Goal: Task Accomplishment & Management: Use online tool/utility

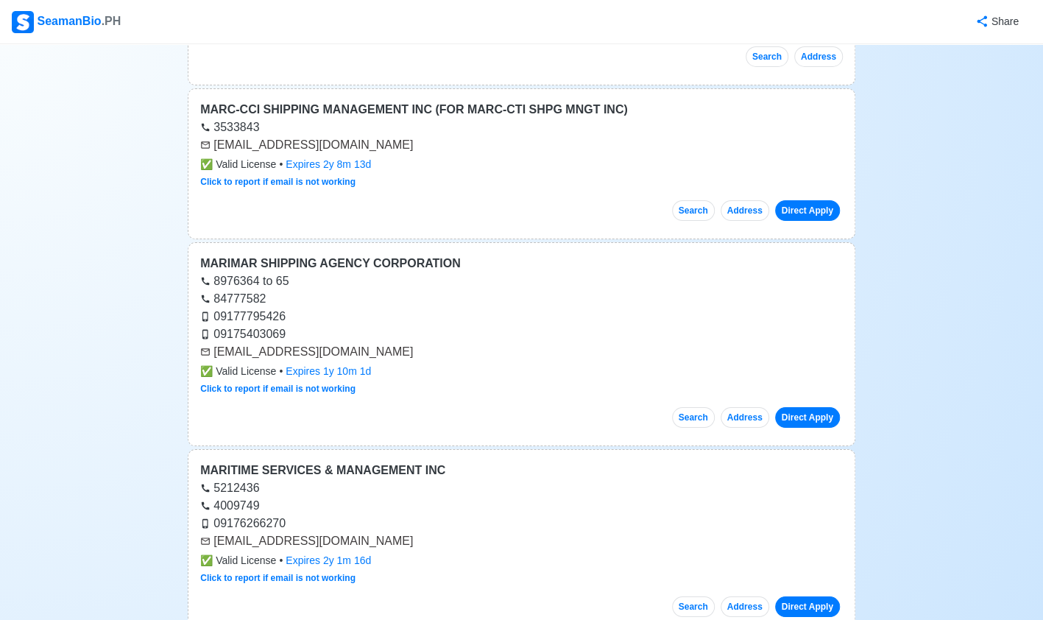
scroll to position [6012, 0]
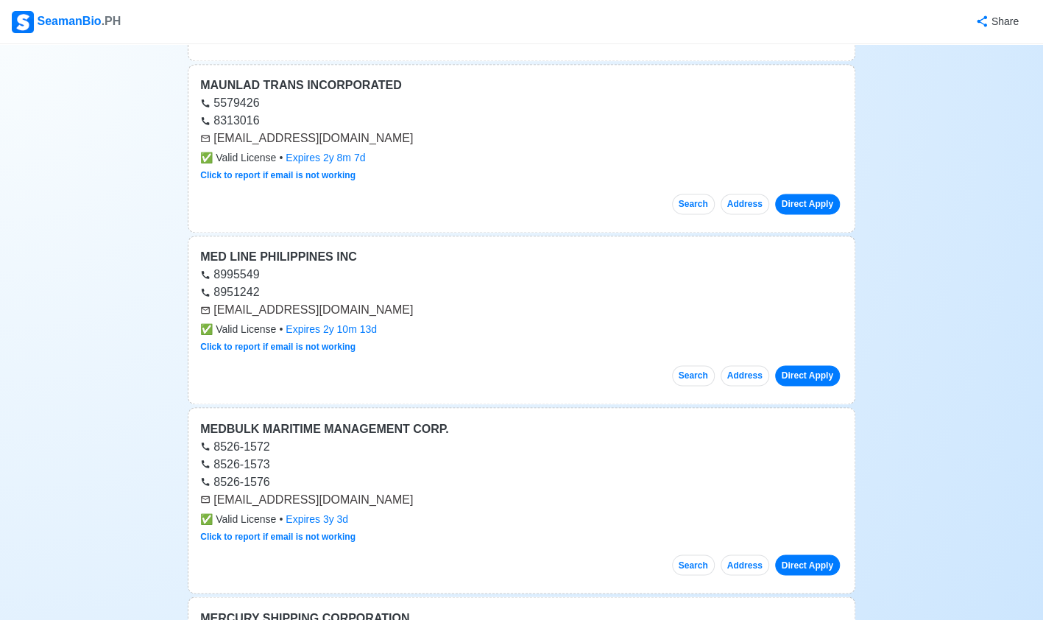
click at [401, 15] on div "Share" at bounding box center [576, 21] width 909 height 40
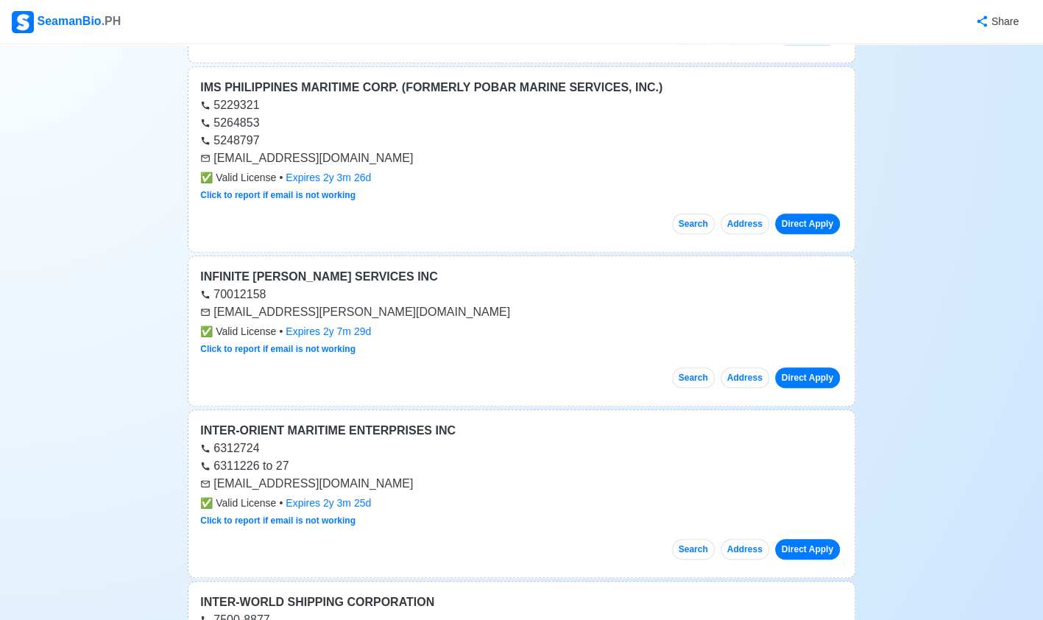
scroll to position [0, 0]
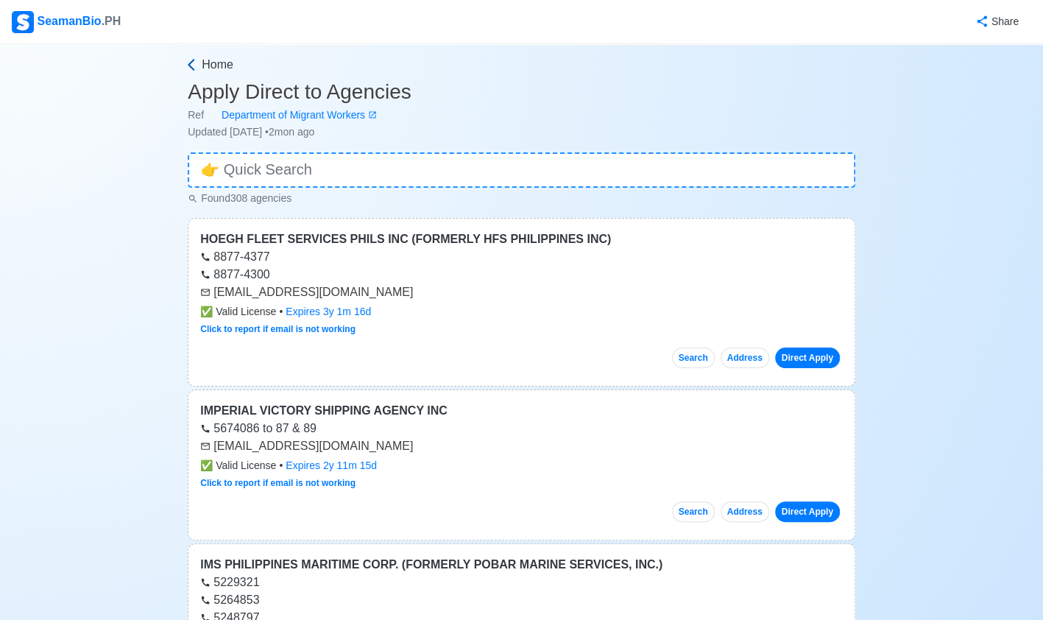
click at [226, 66] on span "Home" at bounding box center [218, 65] width 32 height 18
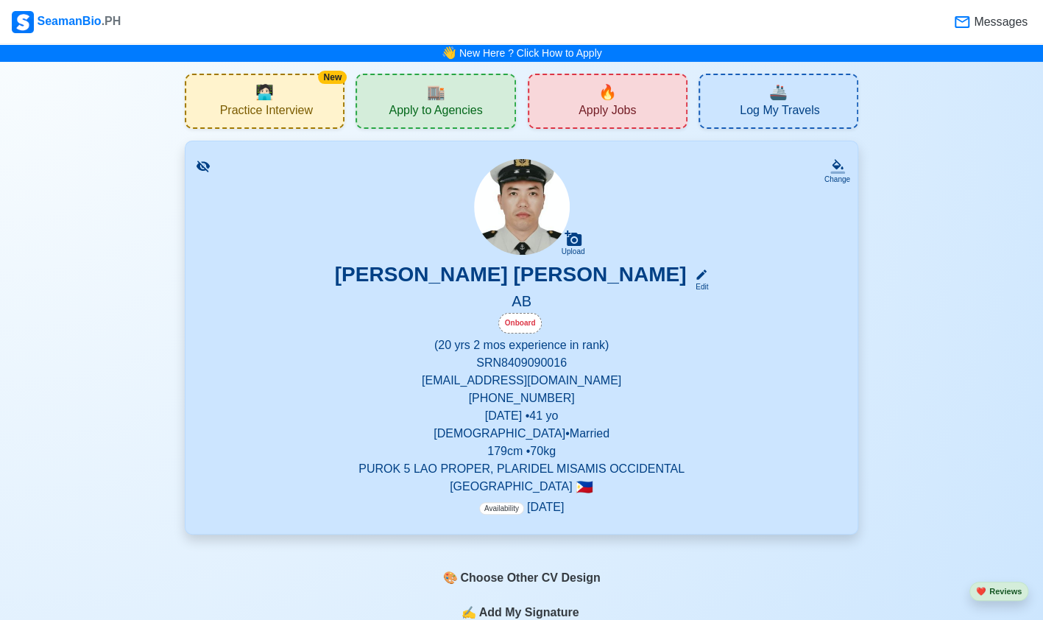
click at [541, 98] on div "🔥 Apply Jobs" at bounding box center [608, 101] width 160 height 55
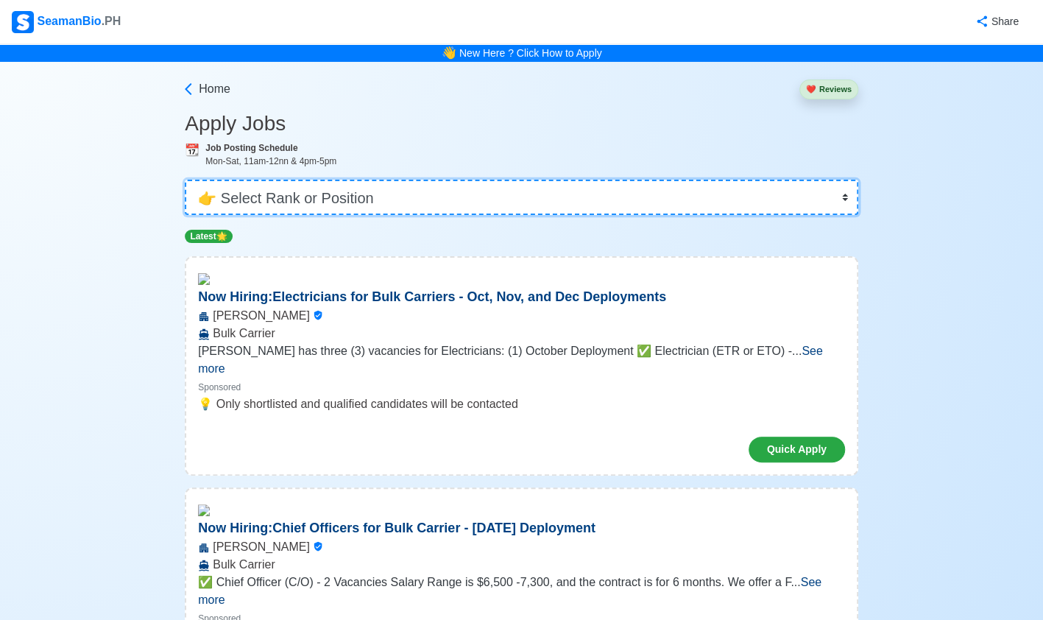
click at [423, 198] on select "👉 Select Rank or Position Master Chief Officer 2nd Officer 3rd Officer Junior O…" at bounding box center [521, 197] width 673 height 35
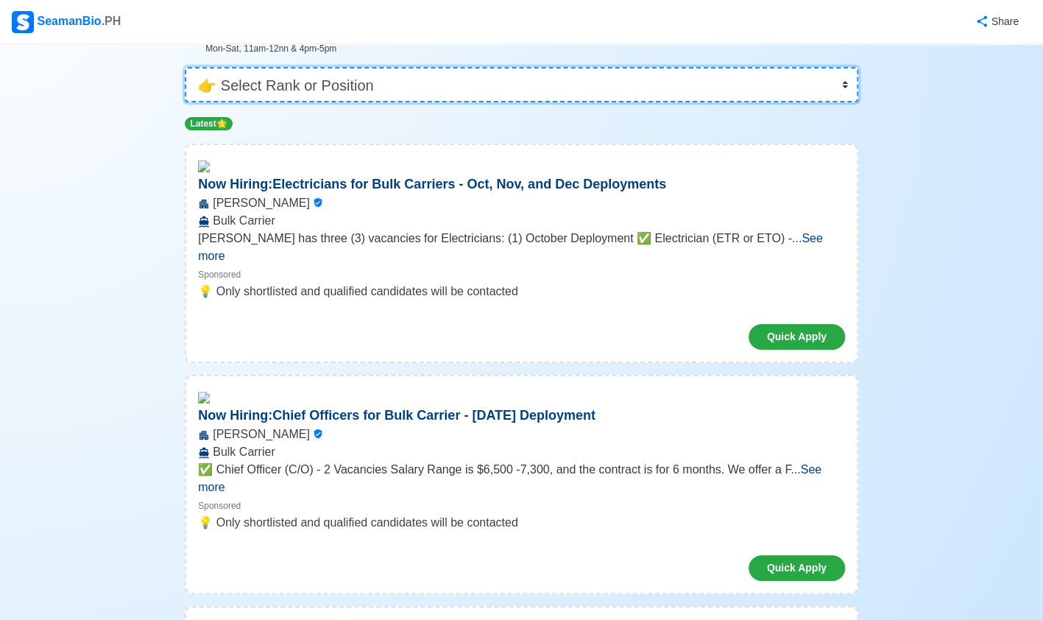
scroll to position [113, 0]
click at [366, 88] on select "👉 Select Rank or Position Master Chief Officer 2nd Officer 3rd Officer Junior O…" at bounding box center [521, 83] width 673 height 35
click at [372, 85] on select "👉 Select Rank or Position Master Chief Officer 2nd Officer 3rd Officer Junior O…" at bounding box center [521, 83] width 673 height 35
select select "[PERSON_NAME]"
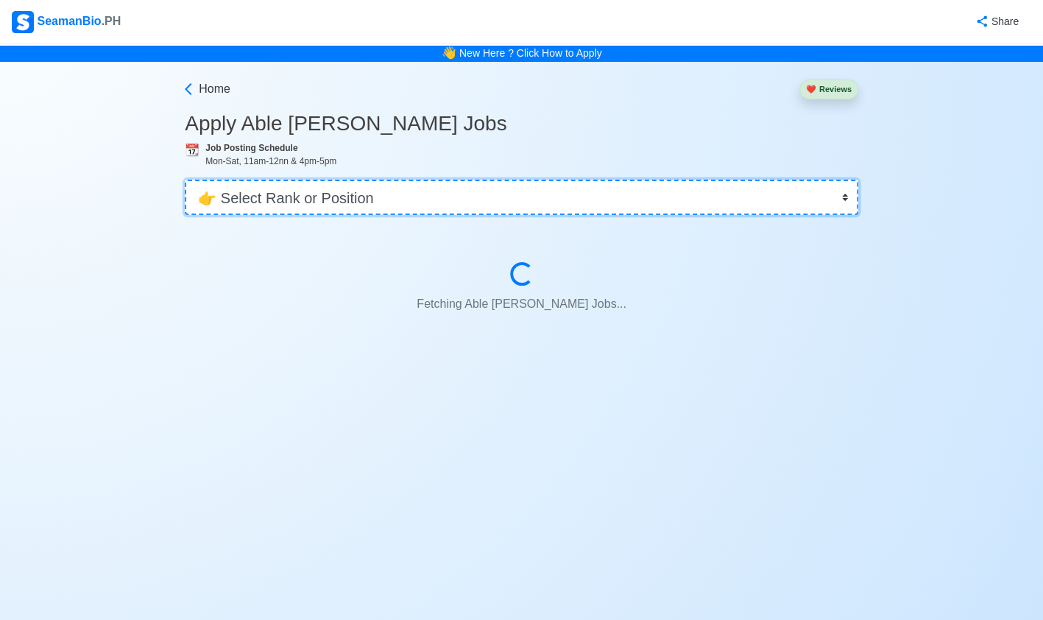
scroll to position [0, 0]
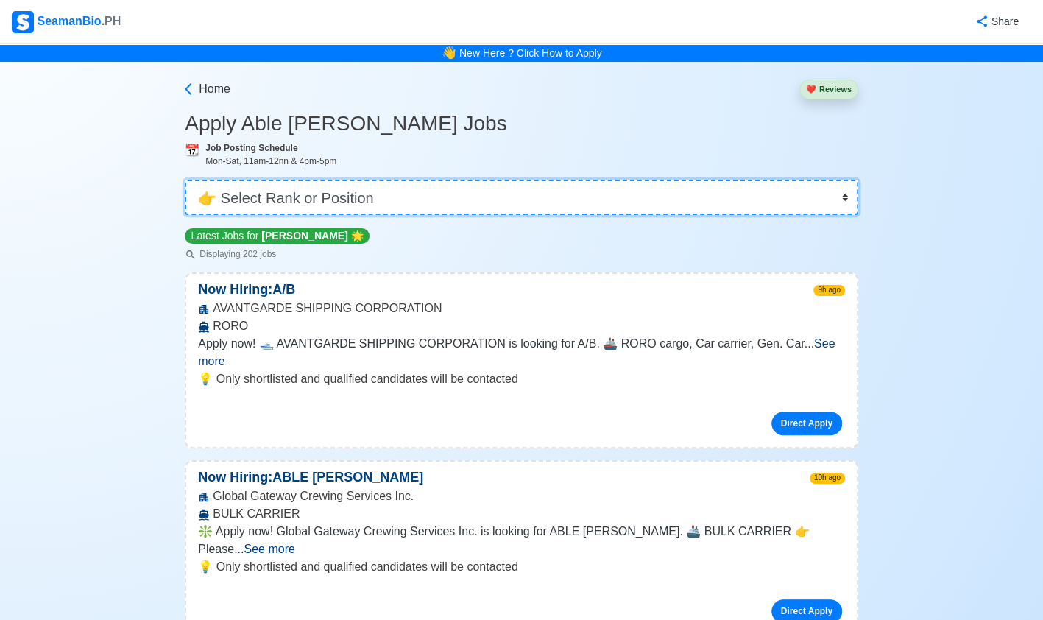
click at [512, 198] on select "👉 Select Rank or Position Master Chief Officer 2nd Officer 3rd Officer Junior O…" at bounding box center [521, 197] width 673 height 35
click at [215, 89] on span "Home" at bounding box center [215, 89] width 32 height 18
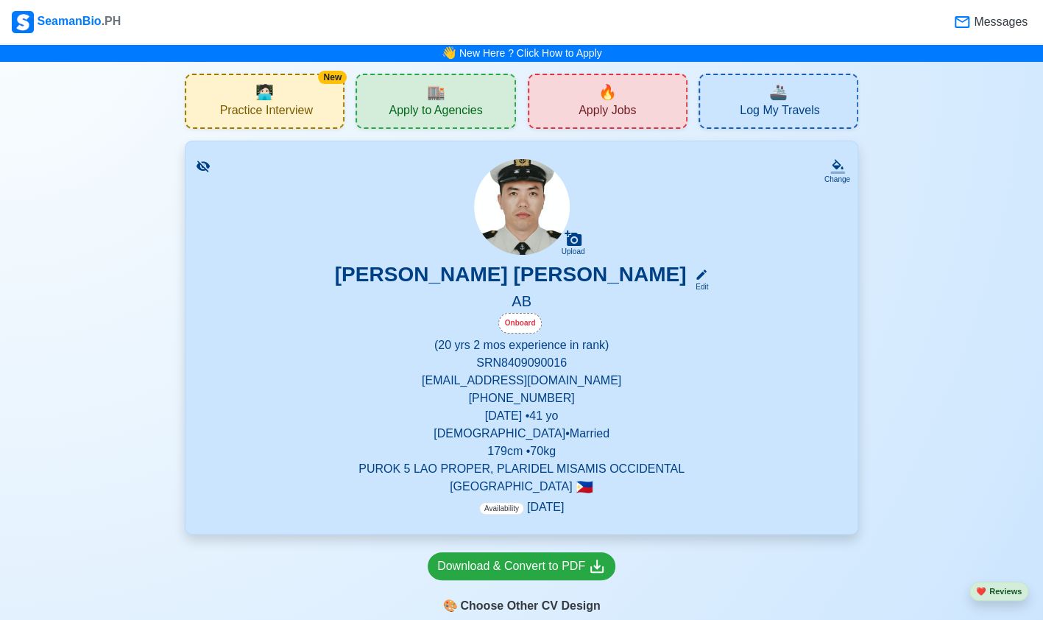
click at [550, 115] on div "🔥 Apply Jobs" at bounding box center [608, 101] width 160 height 55
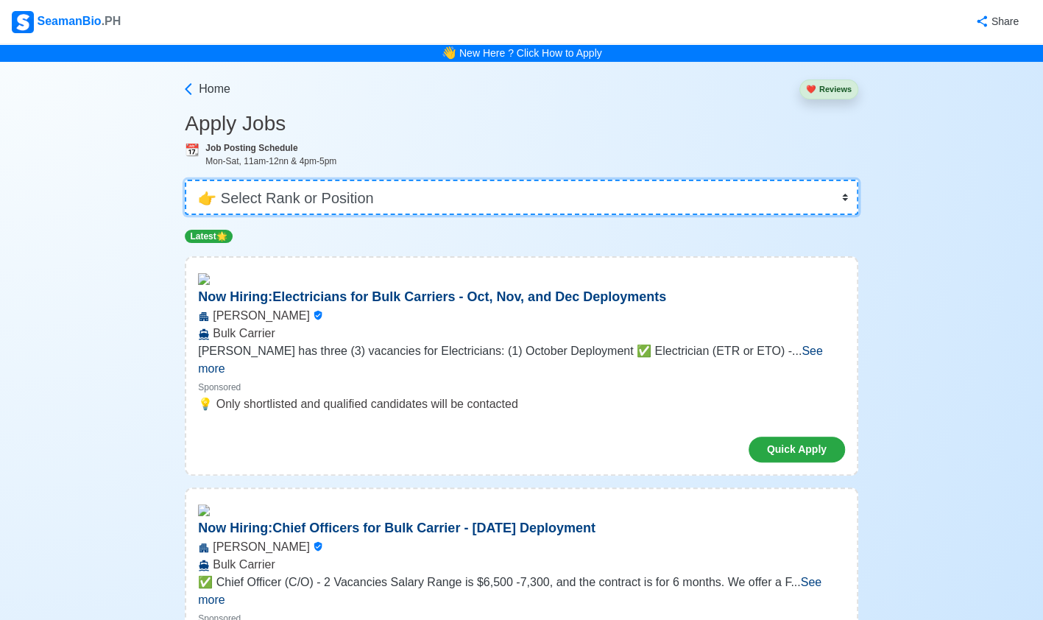
drag, startPoint x: 550, startPoint y: 115, endPoint x: 486, endPoint y: 207, distance: 112.1
click at [486, 207] on select "👉 Select Rank or Position Master Chief Officer 2nd Officer 3rd Officer Junior O…" at bounding box center [521, 197] width 673 height 35
select select "Operator"
click at [186, 180] on select "👉 Select Rank or Position Master Chief Officer 2nd Officer 3rd Officer Junior O…" at bounding box center [521, 197] width 673 height 35
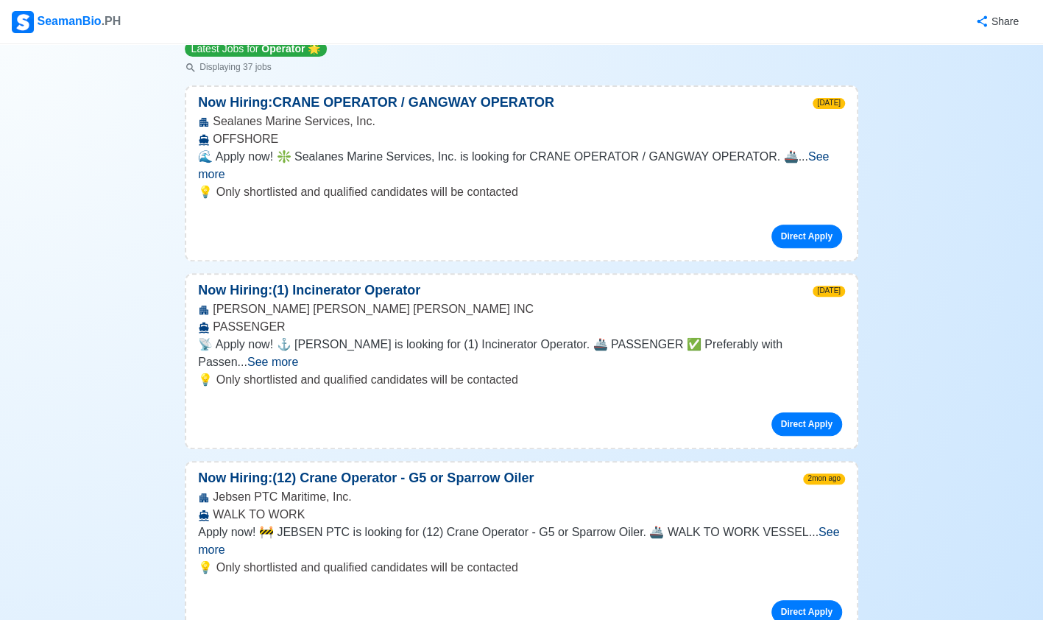
scroll to position [194, 0]
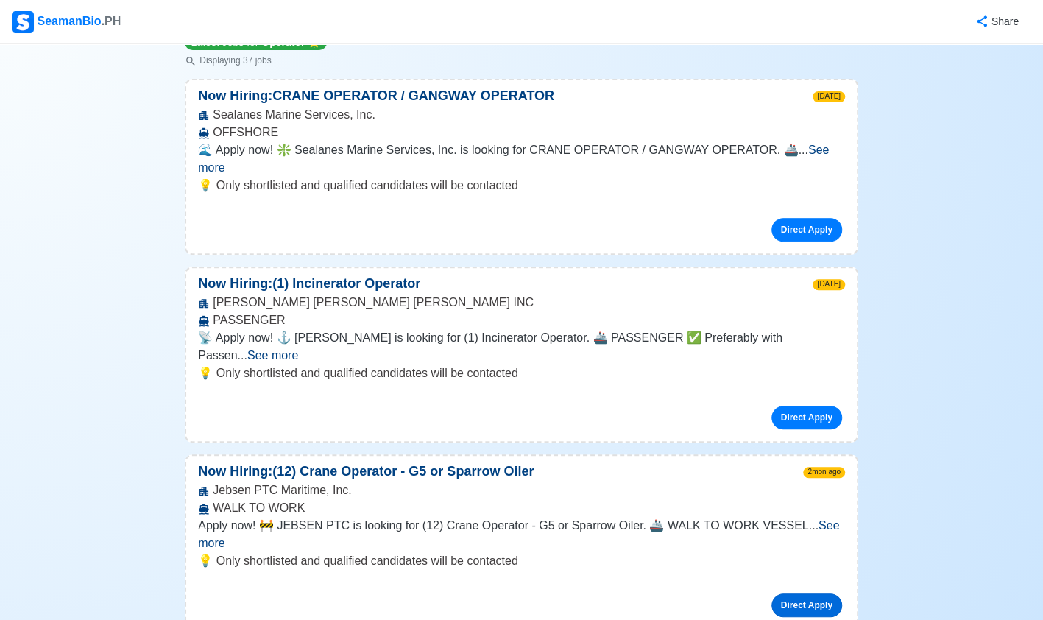
click at [793, 593] on link "Direct Apply" at bounding box center [806, 605] width 71 height 24
click at [799, 593] on link "Direct Apply" at bounding box center [806, 605] width 71 height 24
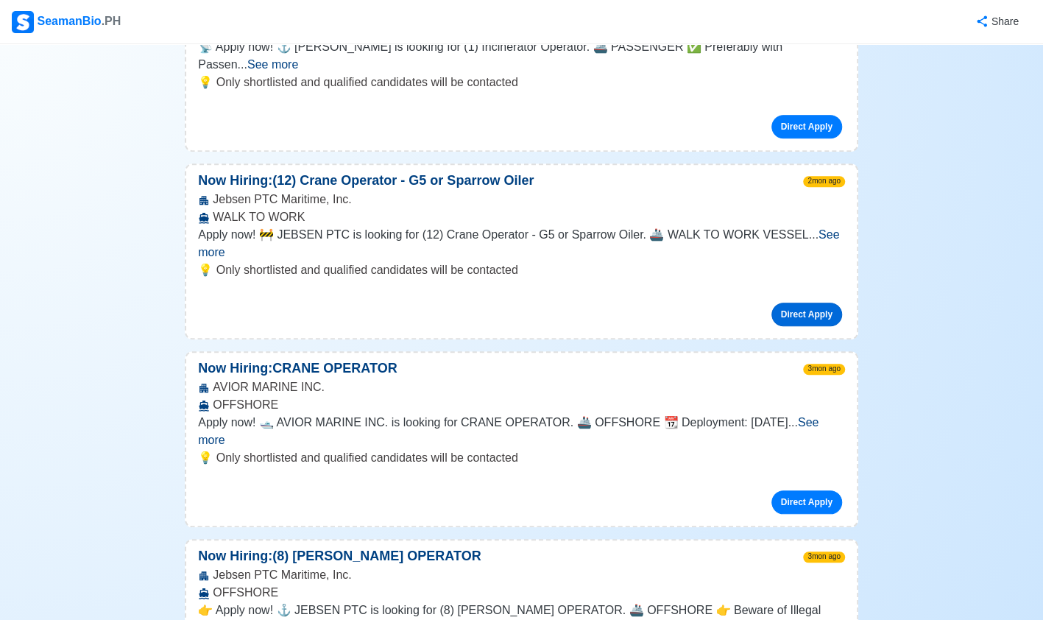
scroll to position [483, 0]
click at [798, 491] on link "Direct Apply" at bounding box center [806, 503] width 71 height 24
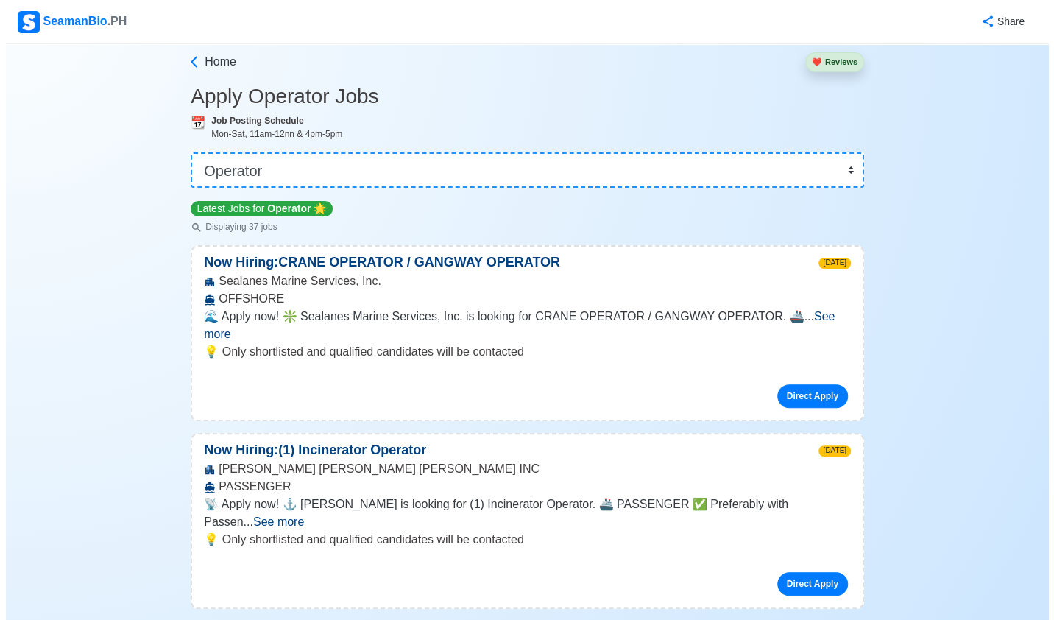
scroll to position [0, 0]
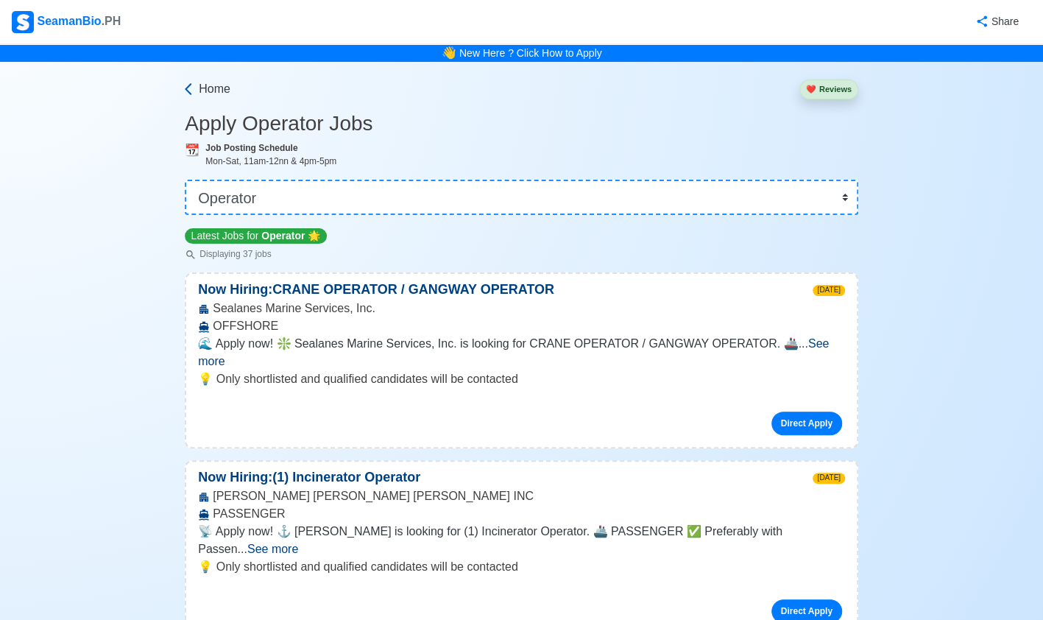
click at [225, 83] on span "Home" at bounding box center [215, 89] width 32 height 18
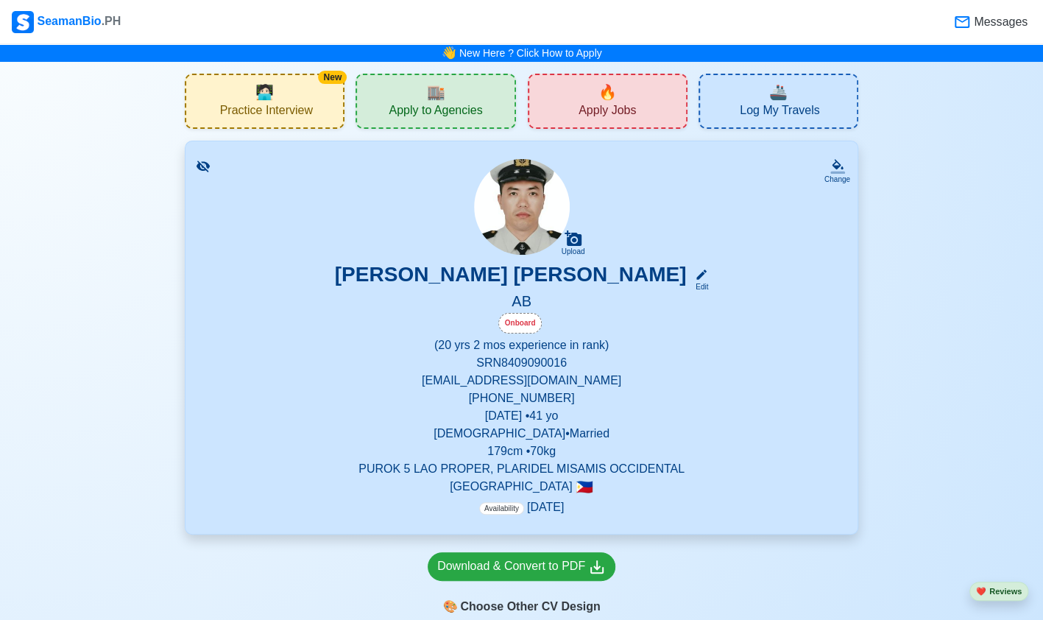
click at [228, 83] on div "New 🧑🏻‍💻 Practice Interview" at bounding box center [265, 101] width 160 height 55
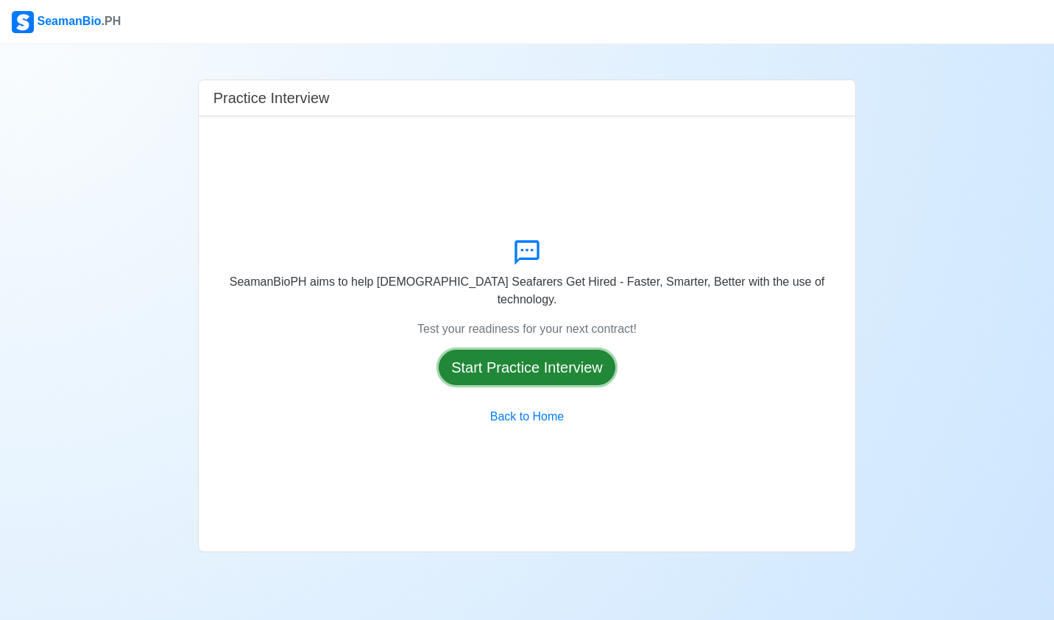
click at [486, 366] on button "Start Practice Interview" at bounding box center [527, 366] width 177 height 35
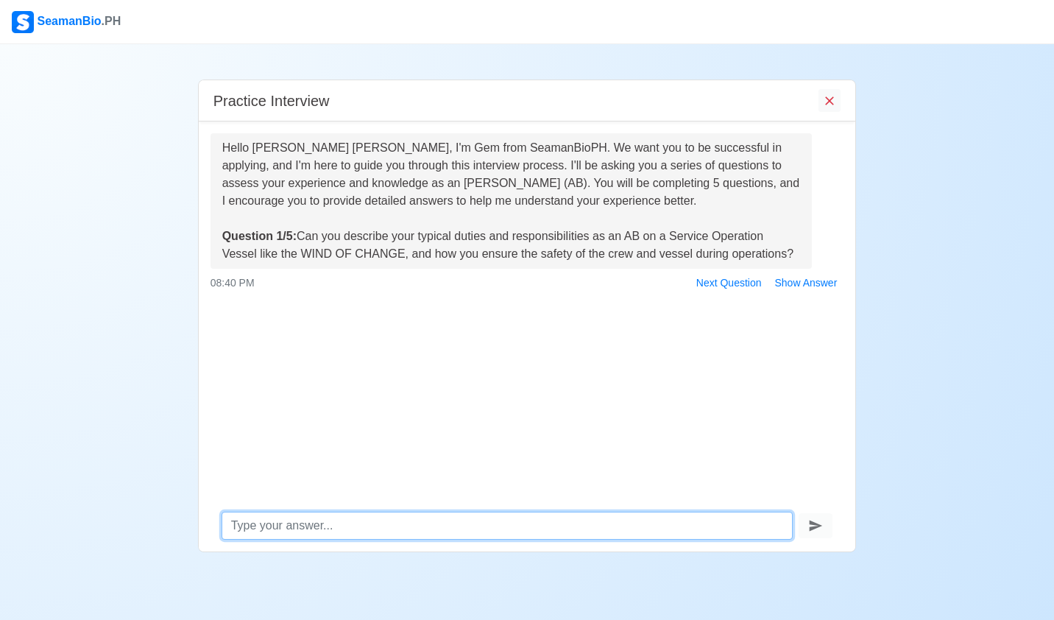
click at [388, 531] on textarea at bounding box center [507, 525] width 572 height 28
click at [543, 529] on textarea "before doing our daily operation, we conduct toolbox" at bounding box center [507, 525] width 572 height 28
type textarea "before doing our daily operation, we conduct toolbox first to identify the haza…"
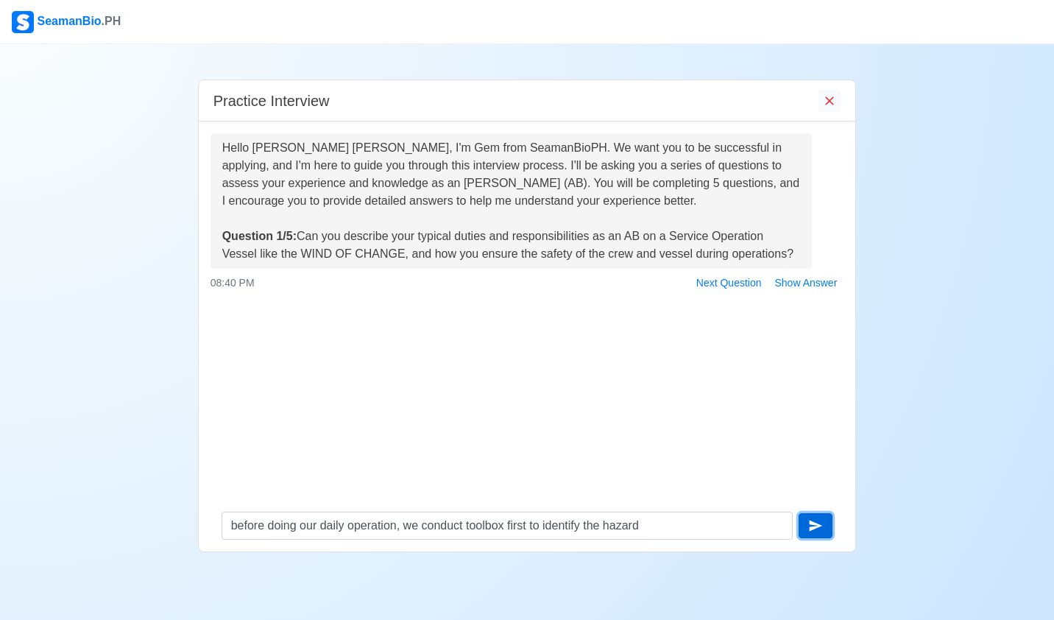
click at [807, 521] on button "submit" at bounding box center [815, 525] width 34 height 25
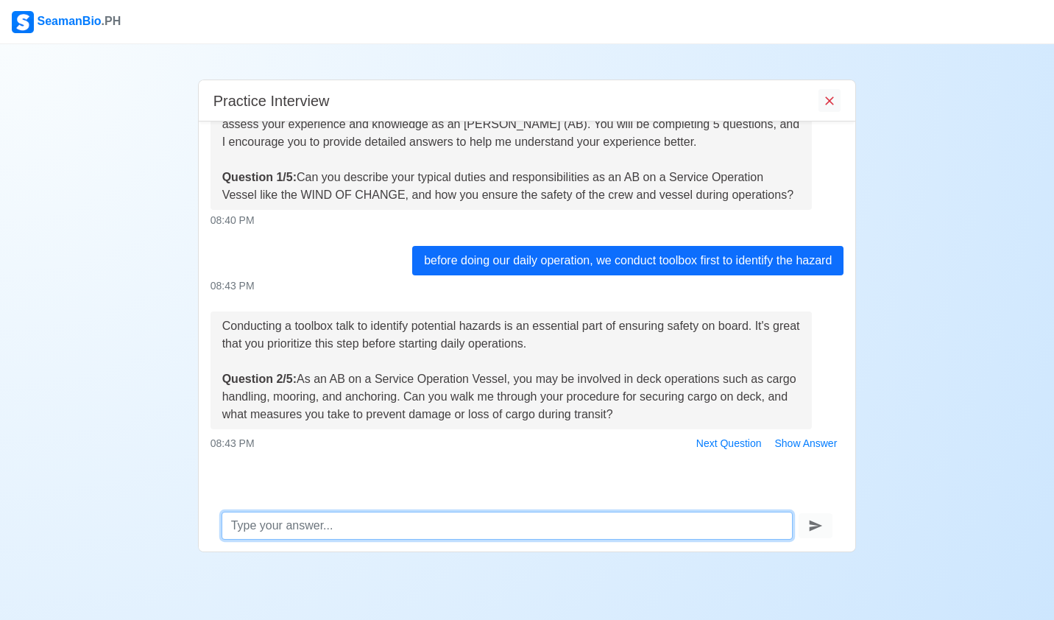
scroll to position [60, 0]
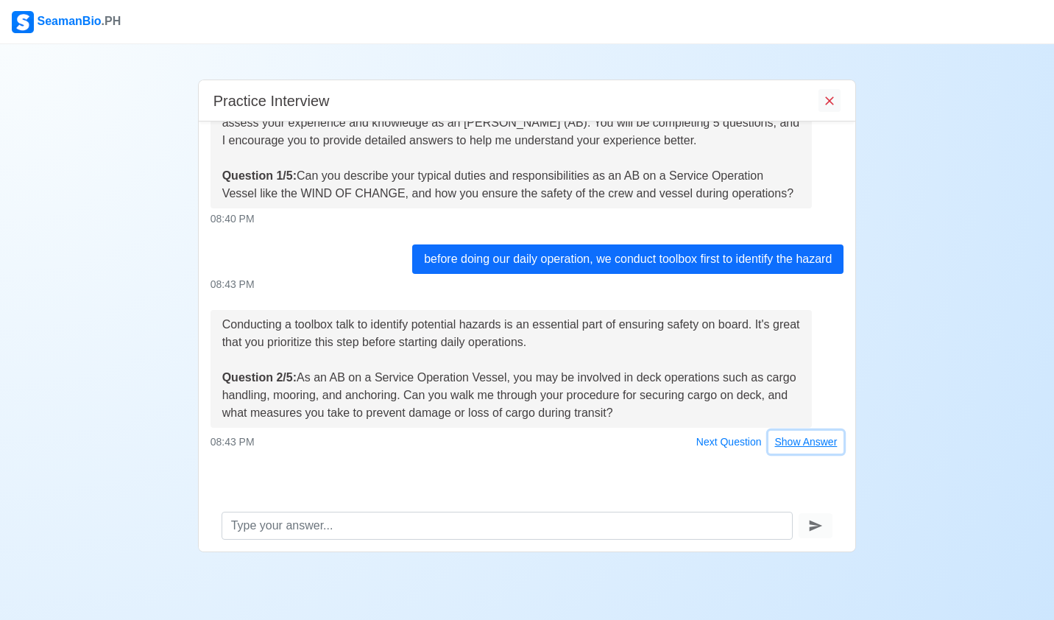
click at [793, 439] on button "Show Answer" at bounding box center [806, 441] width 76 height 23
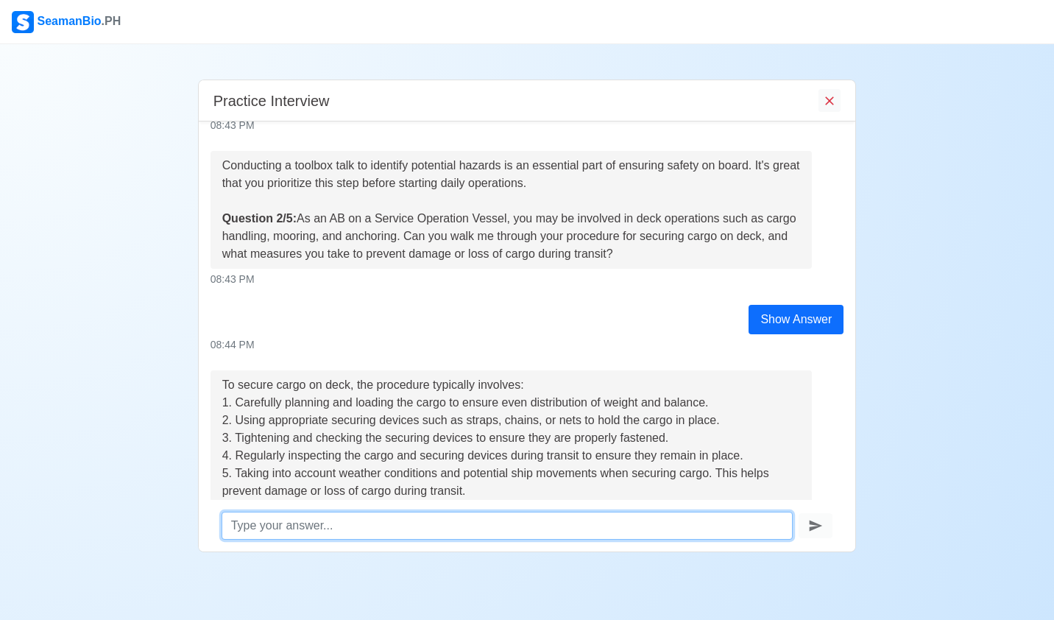
scroll to position [350, 0]
